Goal: Unclear

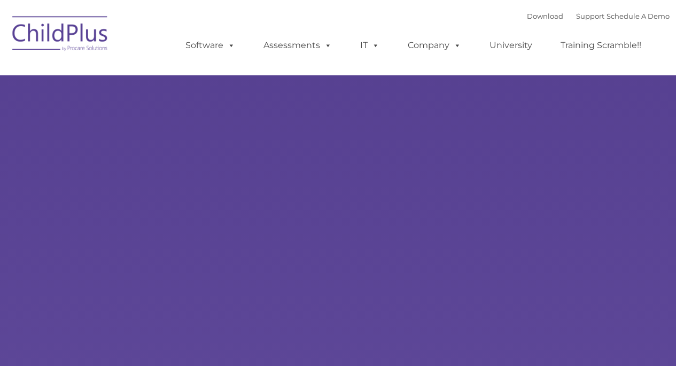
type input ""
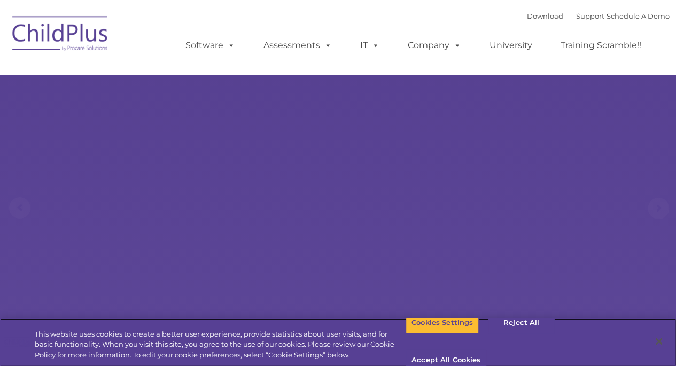
select select "MEDIUM"
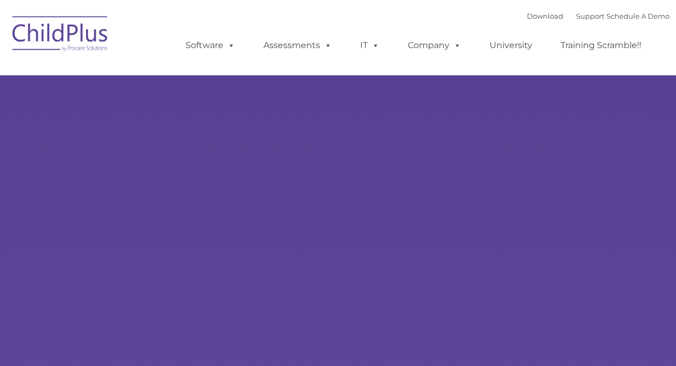
type input ""
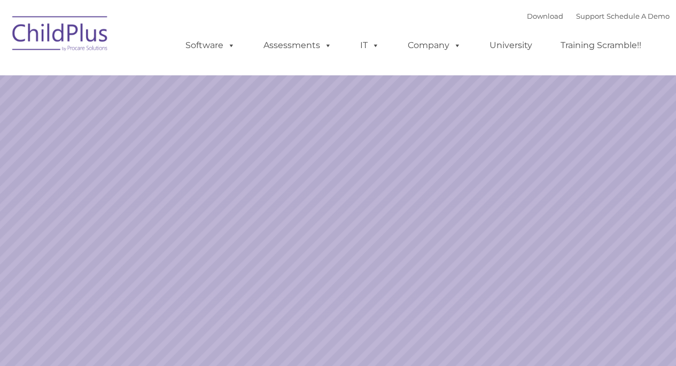
select select "MEDIUM"
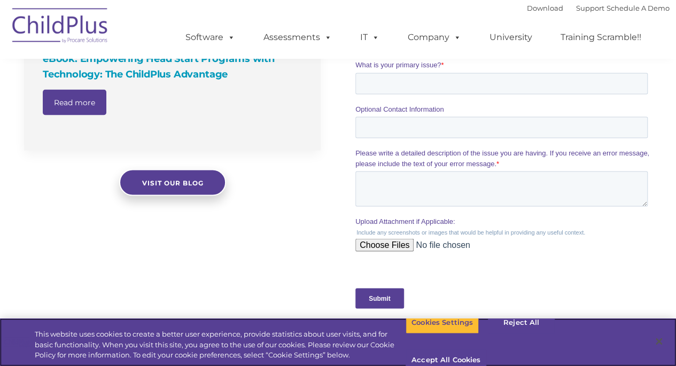
scroll to position [948, 0]
